Goal: Task Accomplishment & Management: Complete application form

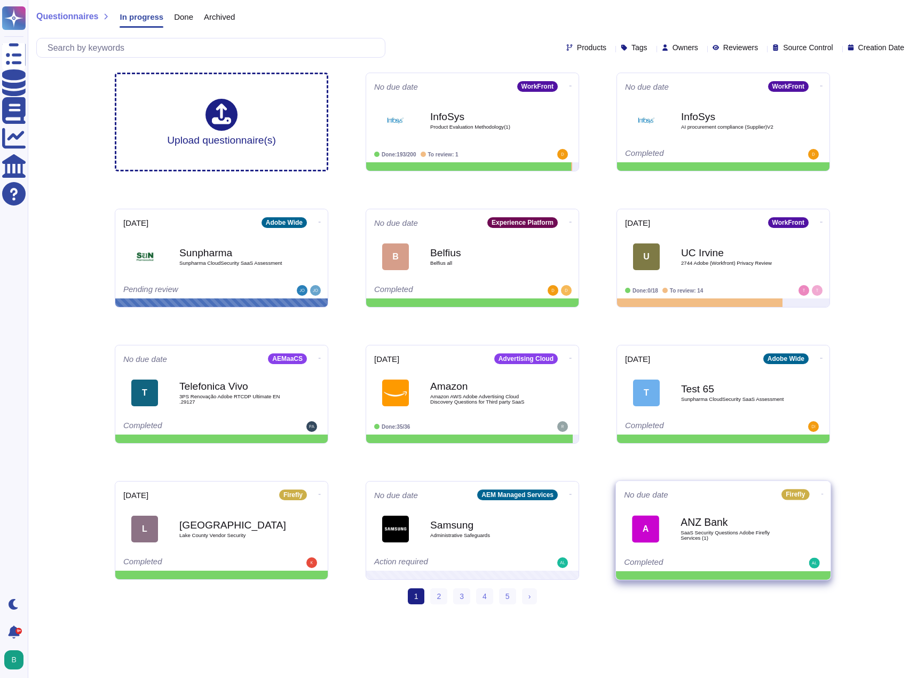
click at [701, 527] on b "ANZ Bank" at bounding box center [734, 522] width 108 height 10
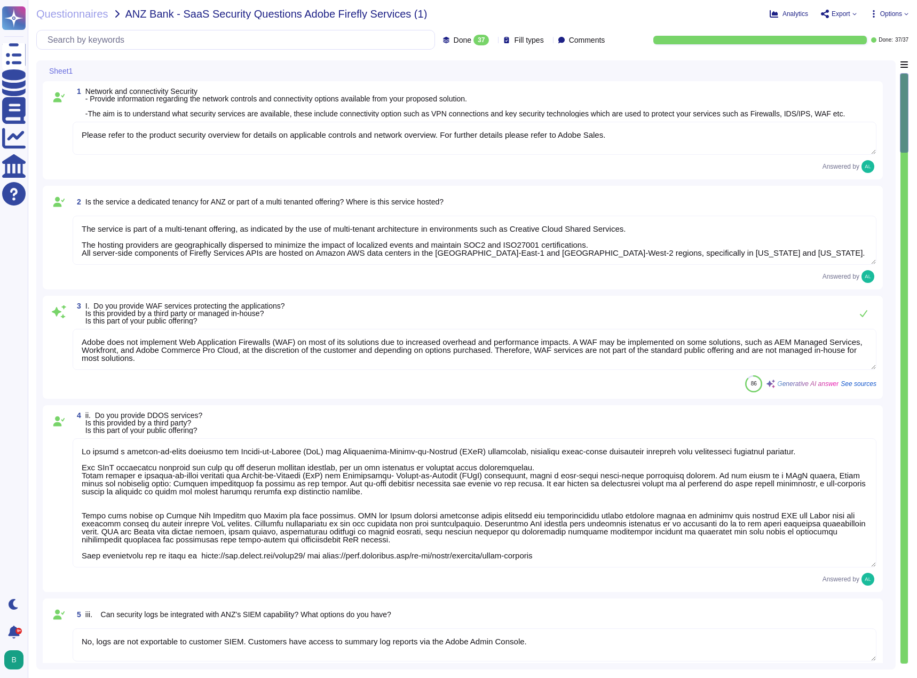
type textarea "Please refer to the product security overview for details on applicable control…"
type textarea "The service is part of a multi-tenant offering, as indicated by the use of mult…"
type textarea "Adobe does not implement Web Application Firewalls (WAF) on most of its solutio…"
type textarea "We employ a defense-in-depth strategy for Denial-of-Service (DoS) and Distribut…"
type textarea "No, logs are not exportable to customer SIEM. Customers have access to summary …"
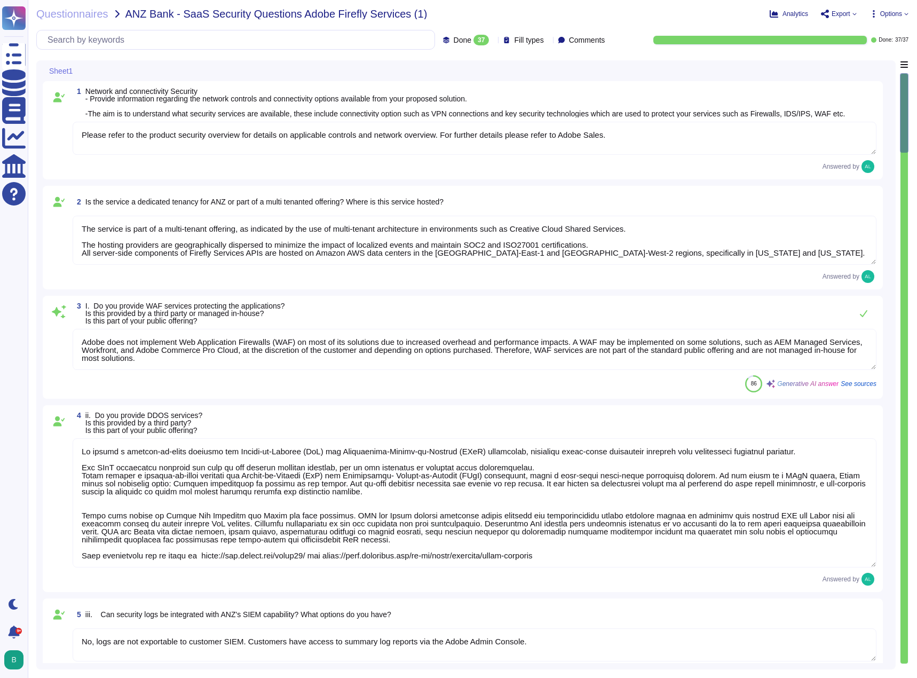
type textarea "Available methods for application integration include: - REST APIs for programm…"
type textarea "Customer data is logically separated at the database level."
click at [572, 177] on div "1 Network and connectivity Security - Provide information regarding the network…" at bounding box center [463, 130] width 840 height 98
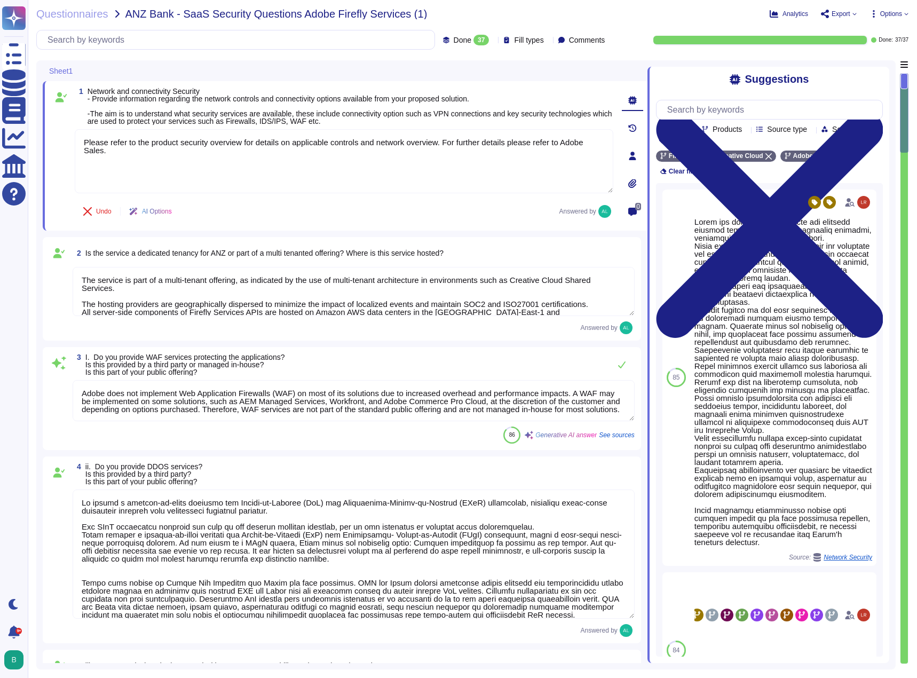
click at [570, 435] on span "Generative AI answer" at bounding box center [565, 435] width 61 height 6
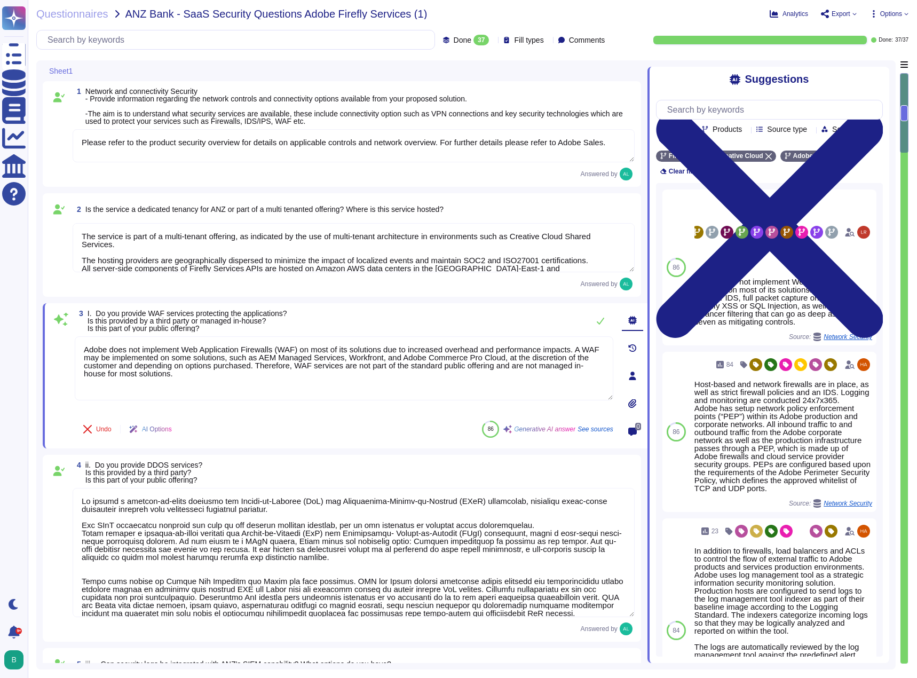
click at [330, 59] on div "Questionnaires ANZ Bank - SaaS Security Questions Adobe Firefly Services (1) An…" at bounding box center [472, 339] width 889 height 678
click at [530, 14] on div "Questionnaires ANZ Bank - SaaS Security Questions Adobe Firefly Services (1)" at bounding box center [349, 14] width 627 height 11
